Goal: Task Accomplishment & Management: Use online tool/utility

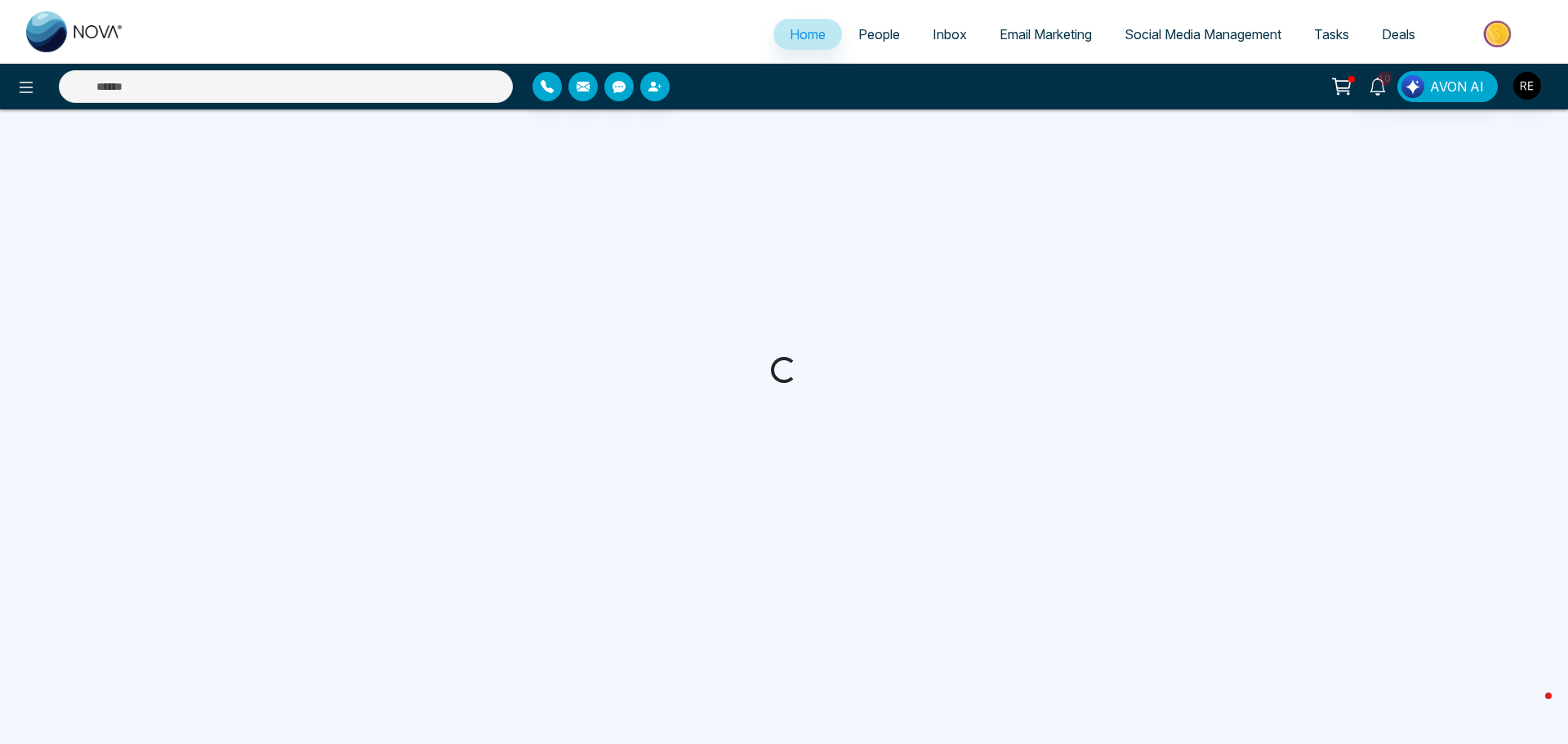
select select "*"
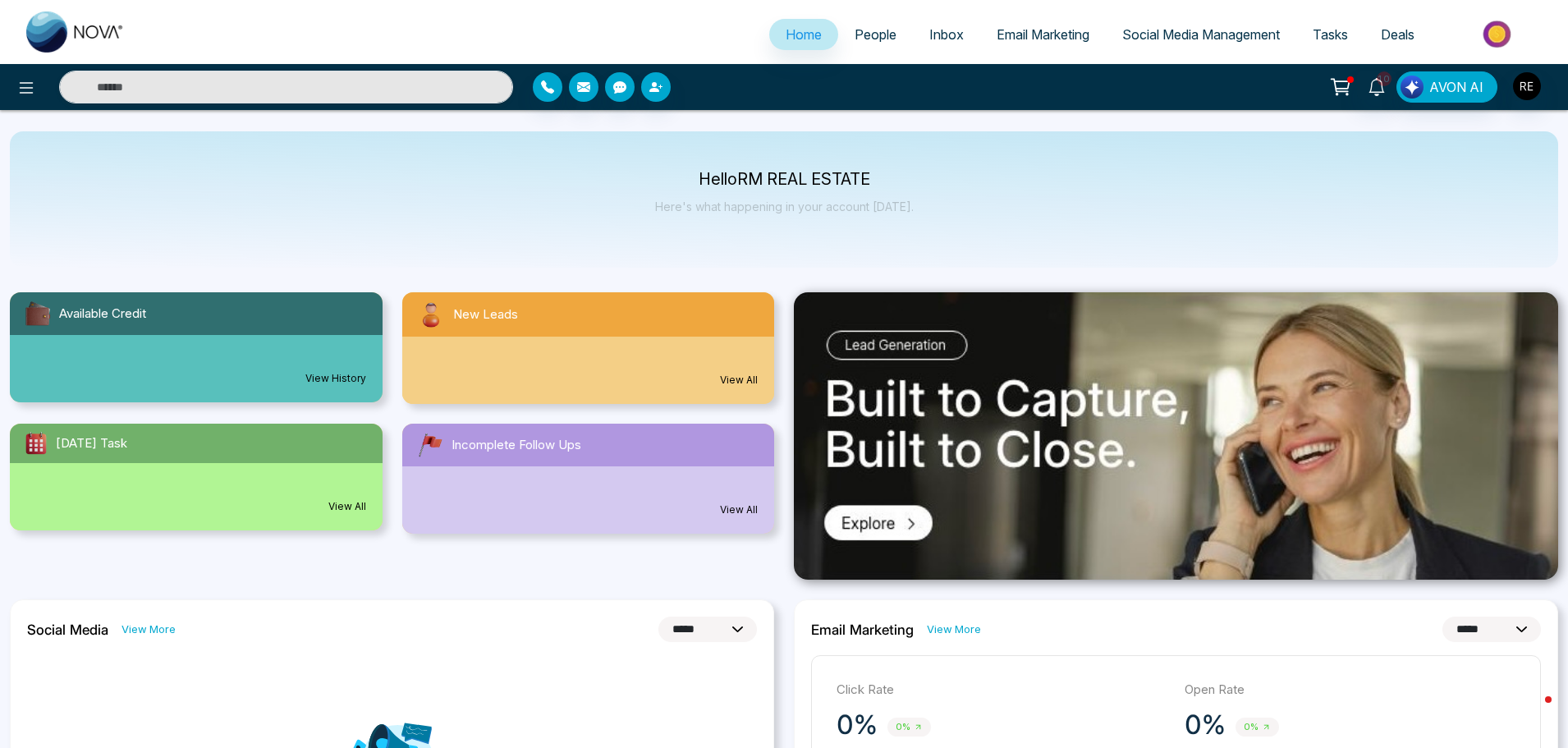
click at [1145, 40] on span "Social Media Management" at bounding box center [1200, 34] width 158 height 16
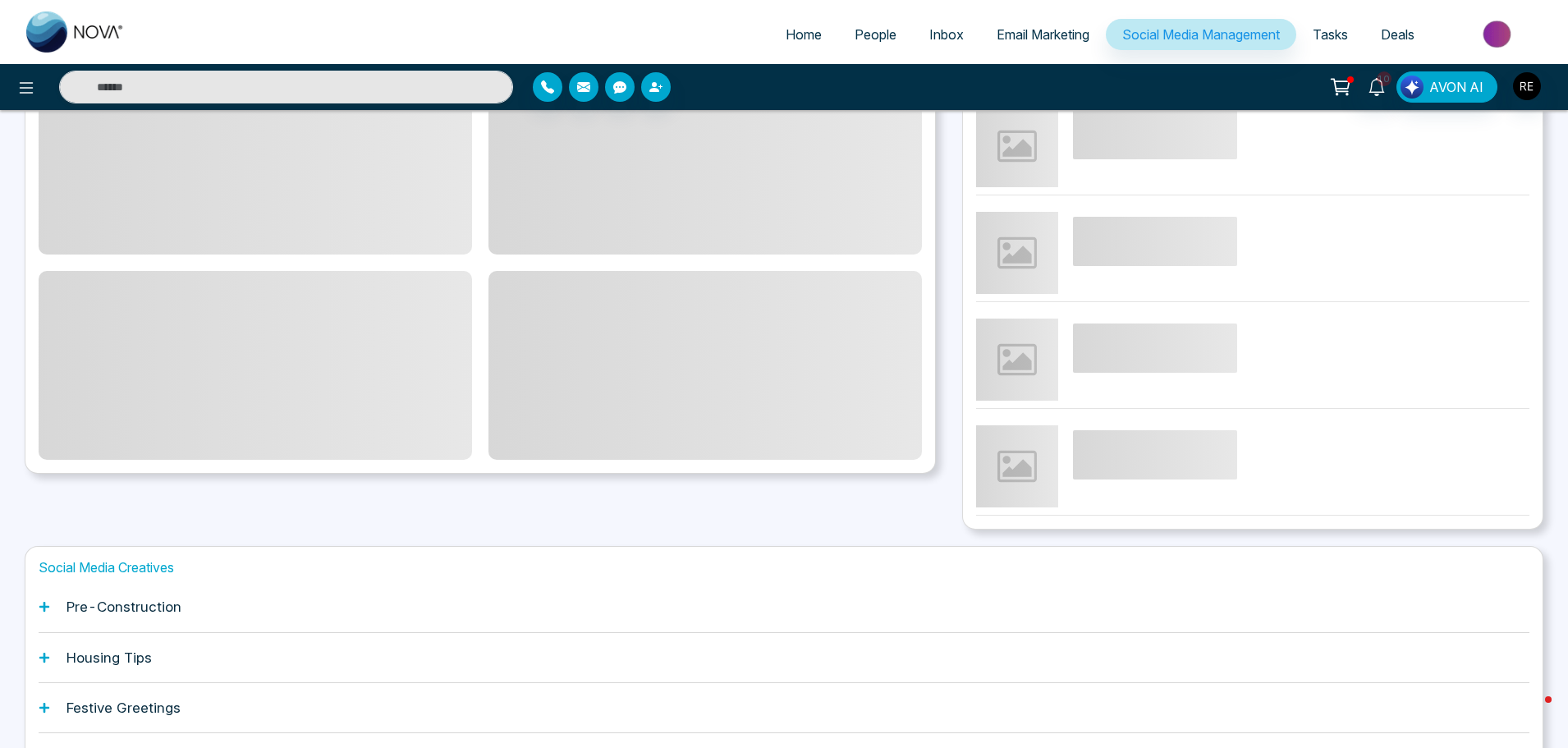
scroll to position [246, 0]
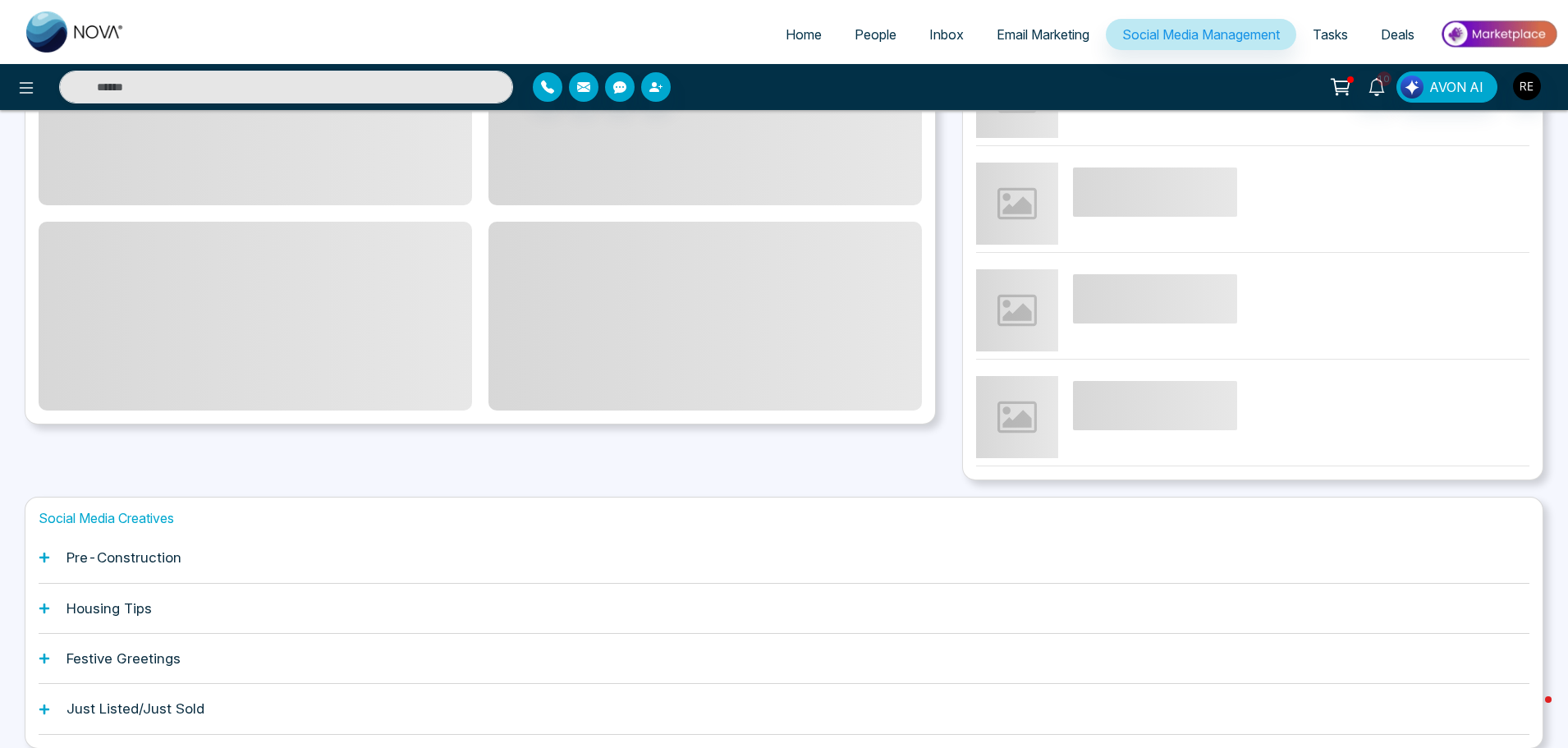
click at [42, 609] on icon at bounding box center [44, 608] width 11 height 11
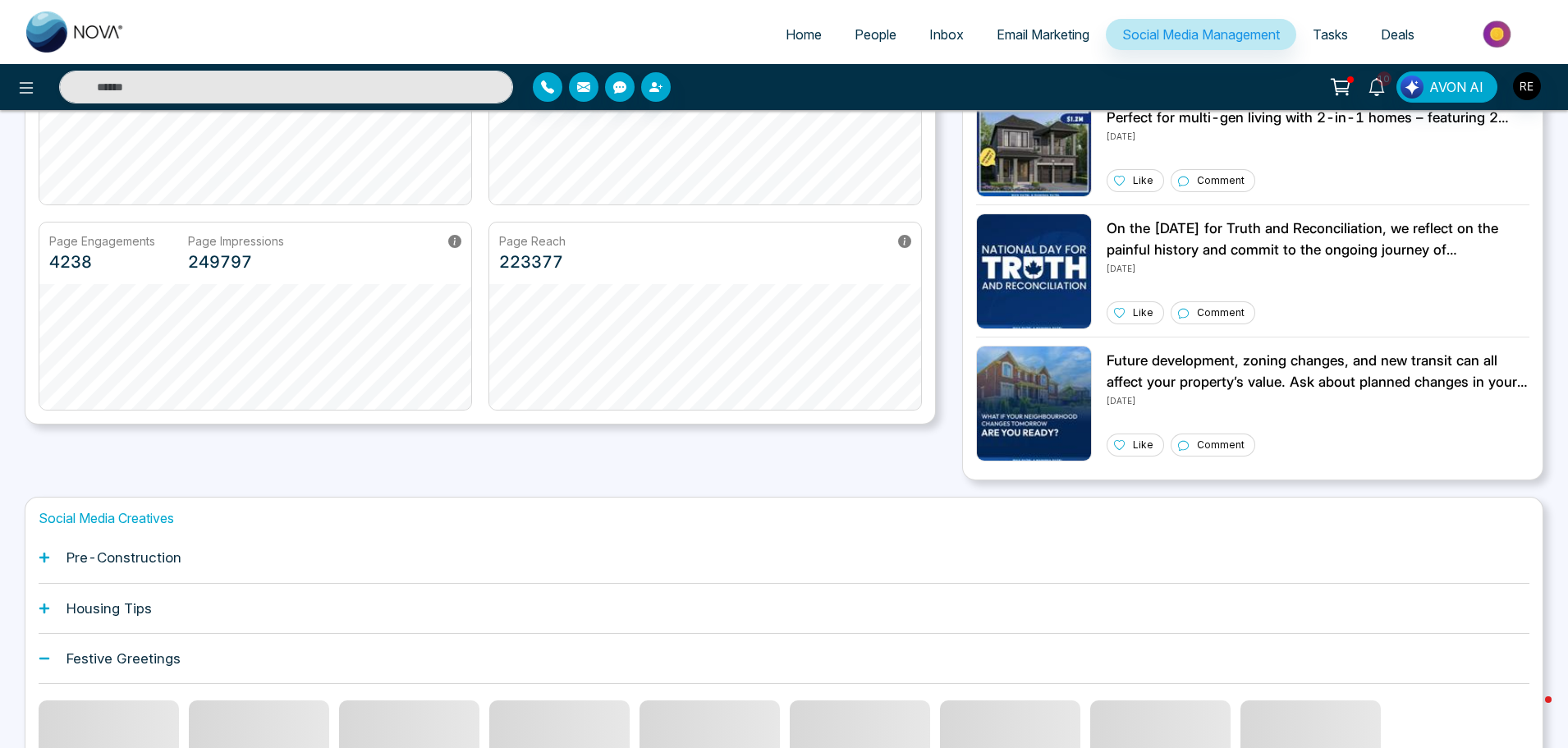
scroll to position [492, 0]
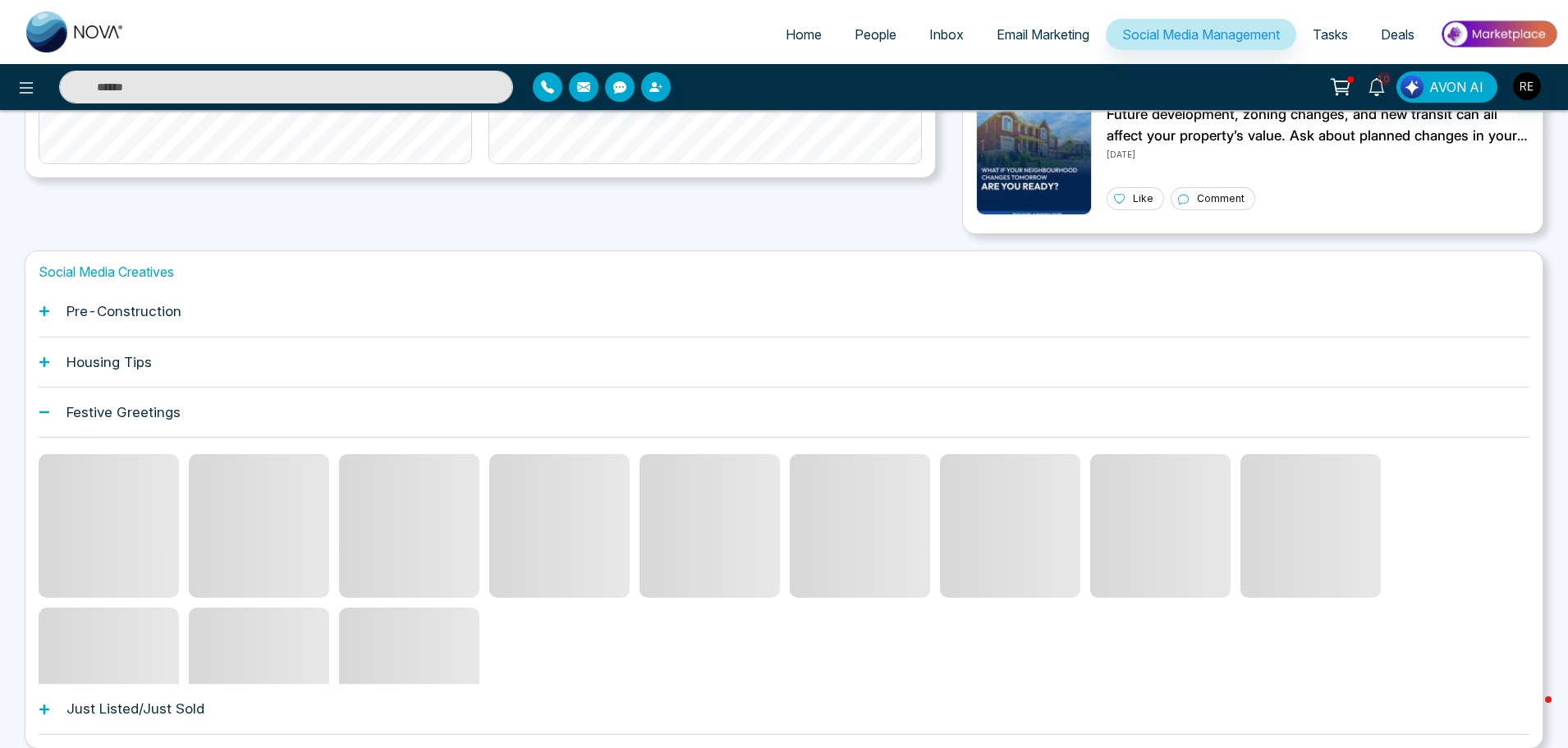
click at [43, 657] on span at bounding box center [108, 679] width 141 height 143
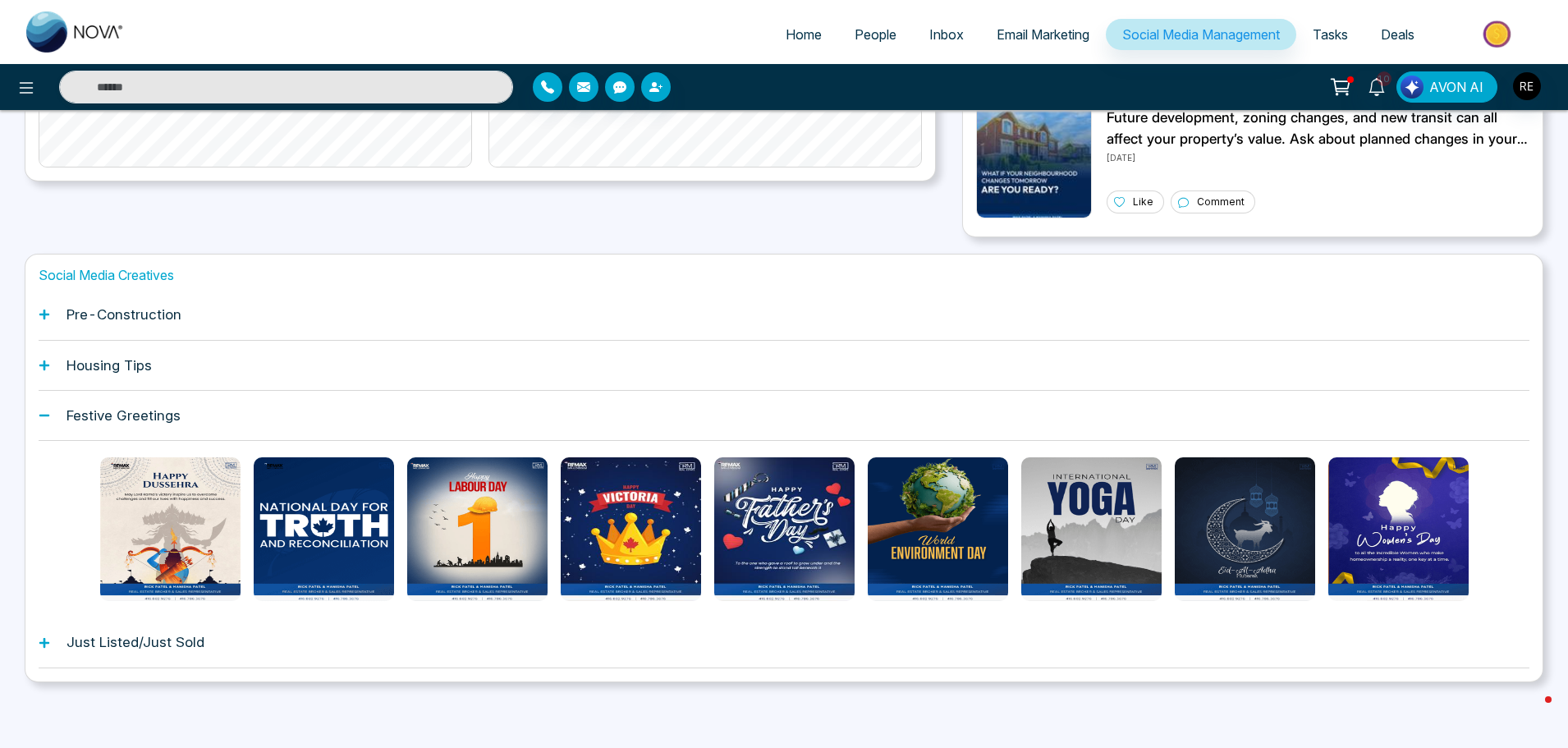
scroll to position [490, 0]
click at [42, 313] on icon at bounding box center [44, 314] width 11 height 11
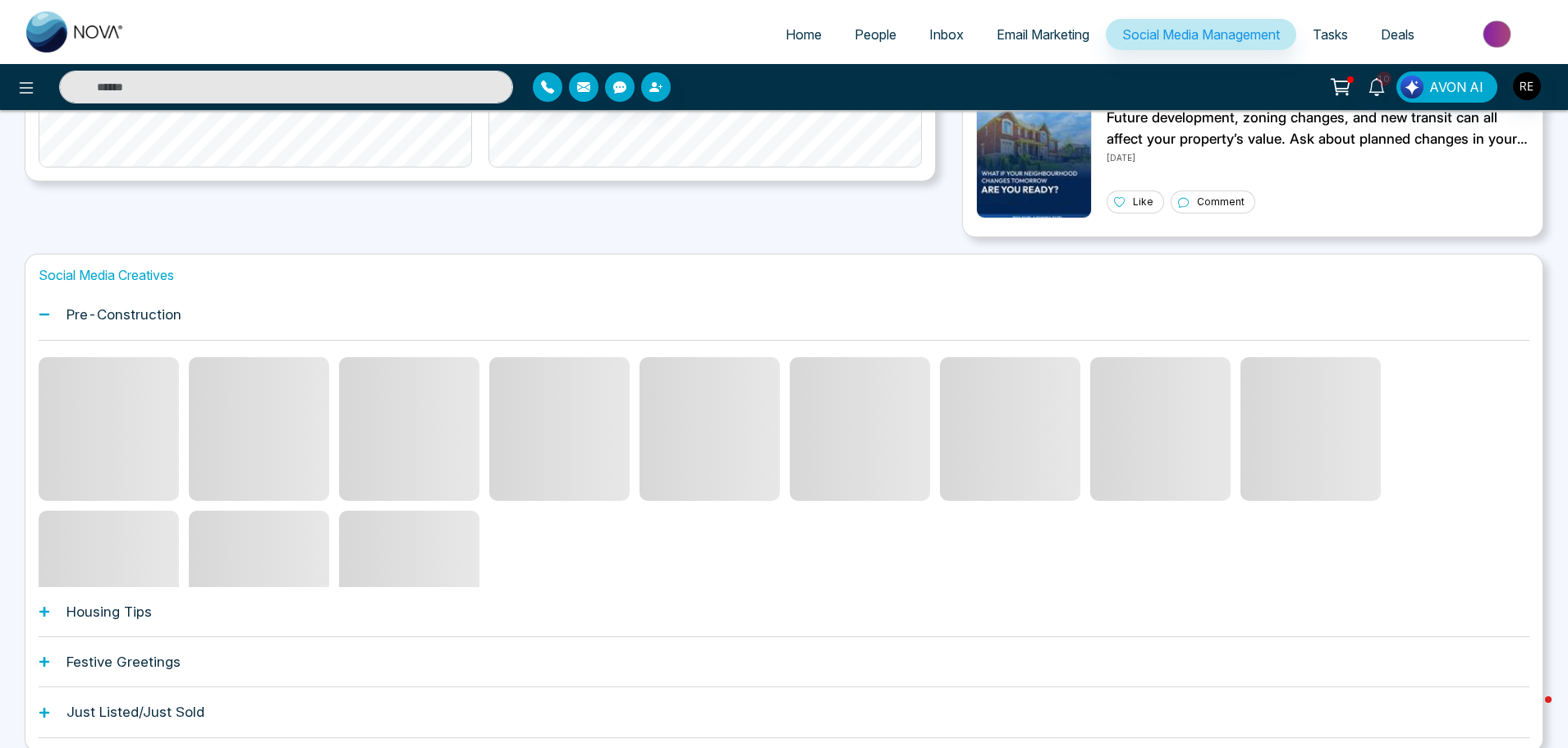
scroll to position [492, 0]
